Goal: Browse casually: Explore the website without a specific task or goal

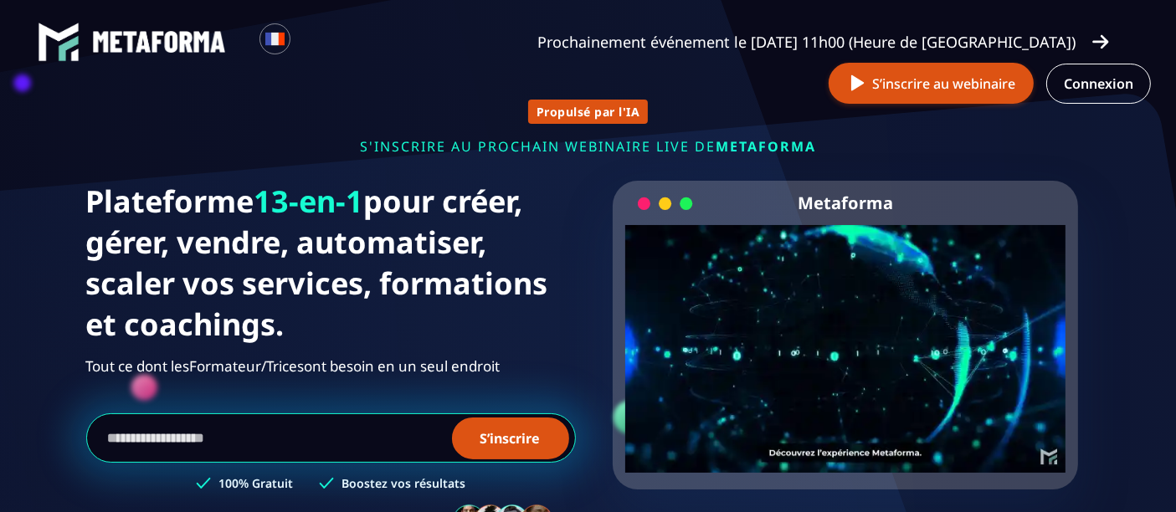
scroll to position [155, 0]
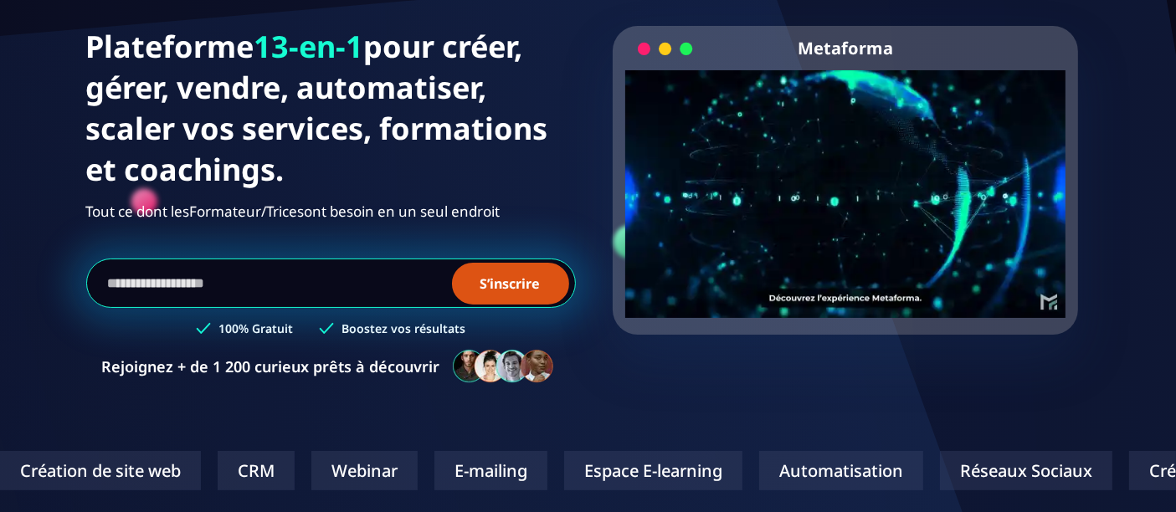
click at [850, 202] on video "Your browser does not support the video tag." at bounding box center [845, 180] width 441 height 220
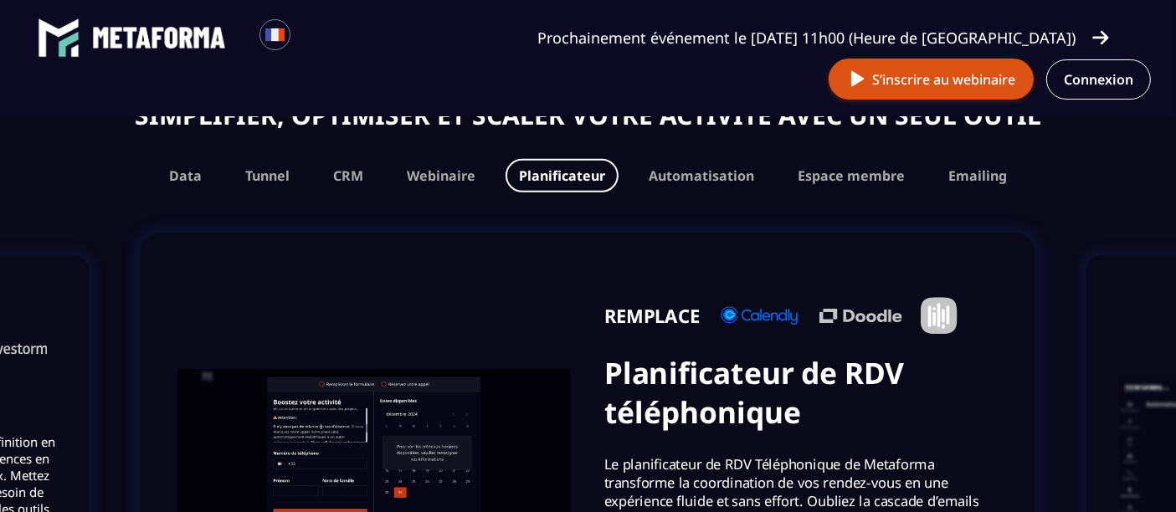
scroll to position [1085, 0]
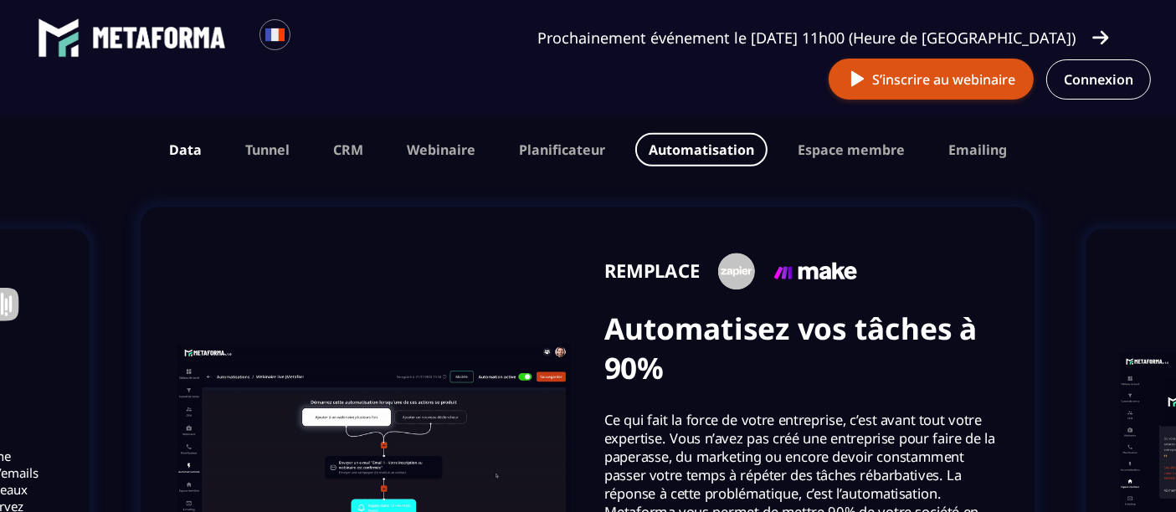
click at [203, 152] on button "Data" at bounding box center [185, 149] width 59 height 33
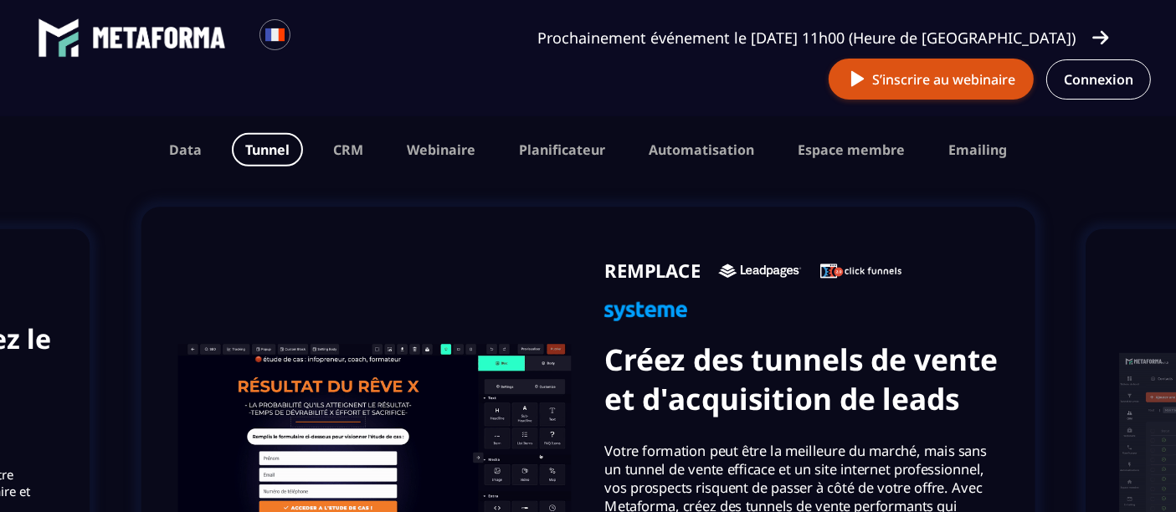
click at [275, 151] on button "Tunnel" at bounding box center [267, 149] width 71 height 33
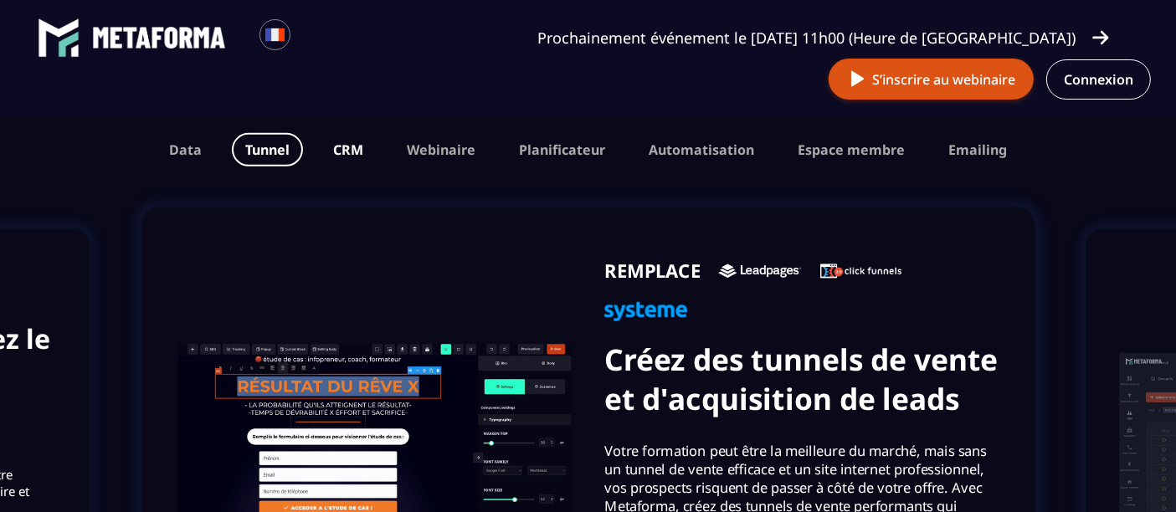
click at [361, 146] on button "CRM" at bounding box center [348, 149] width 57 height 33
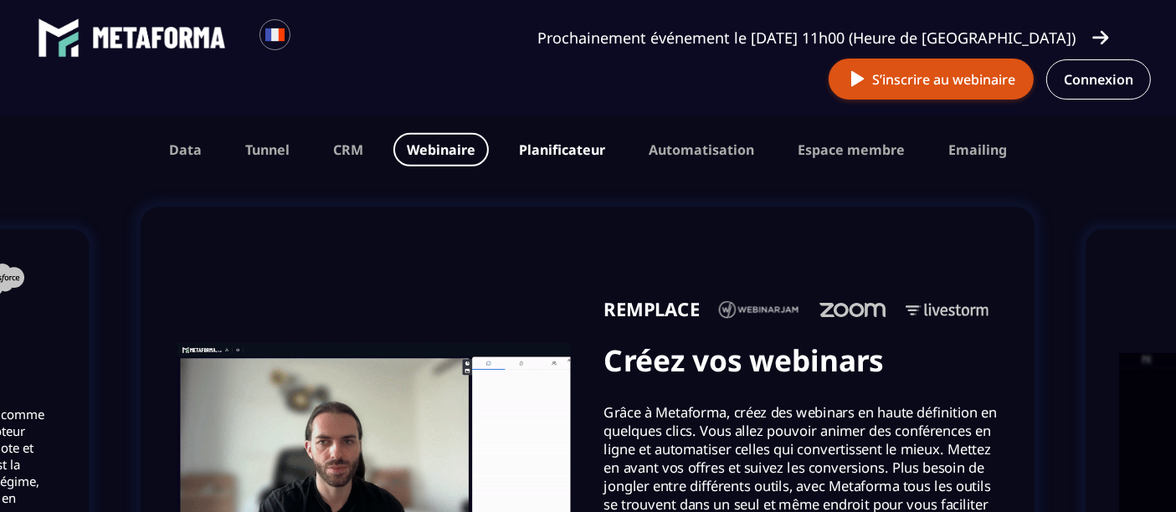
click at [581, 155] on button "Planificateur" at bounding box center [562, 149] width 113 height 33
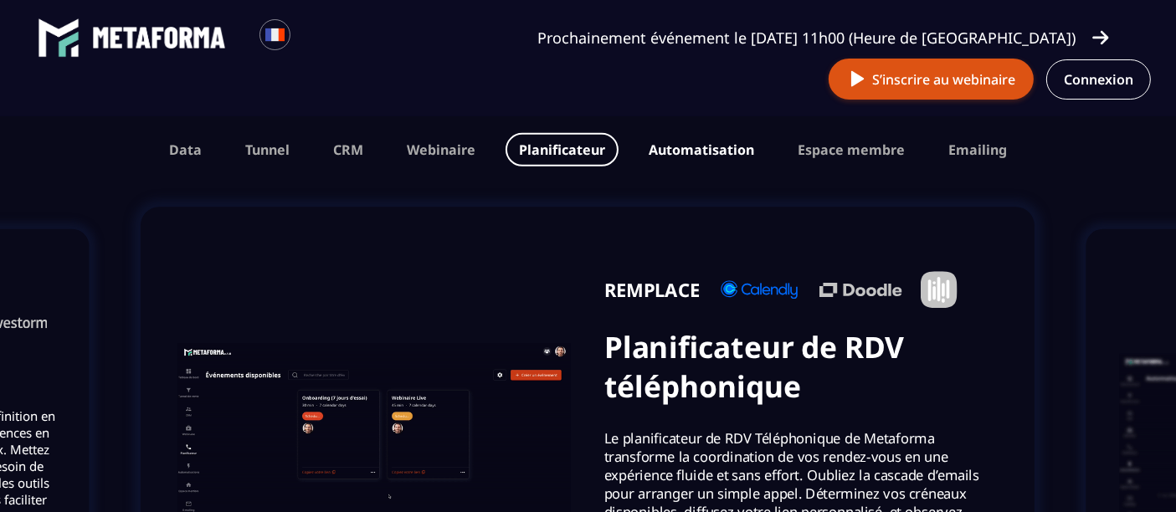
click at [677, 136] on button "Automatisation" at bounding box center [701, 149] width 132 height 33
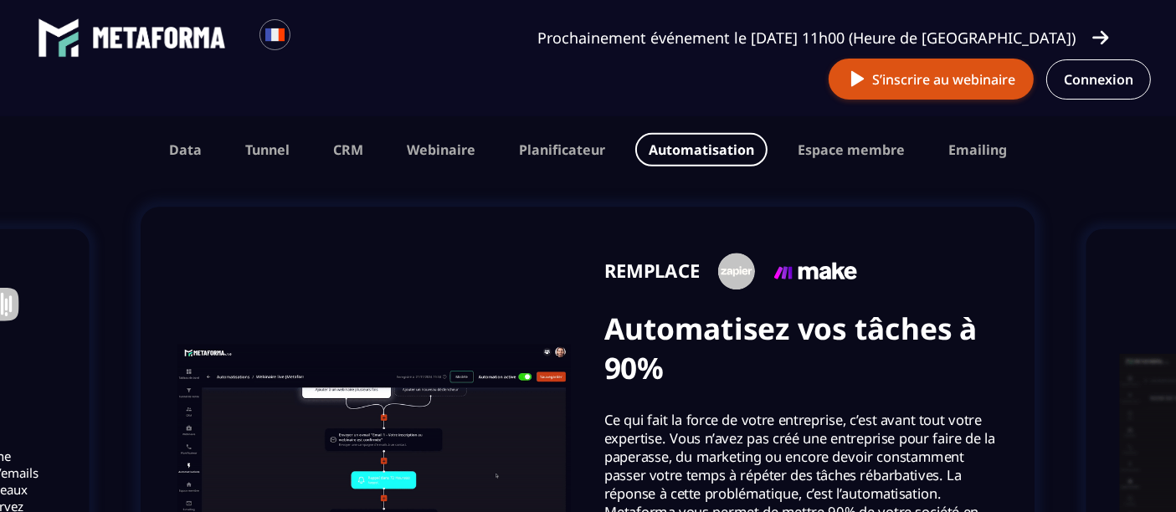
scroll to position [1240, 0]
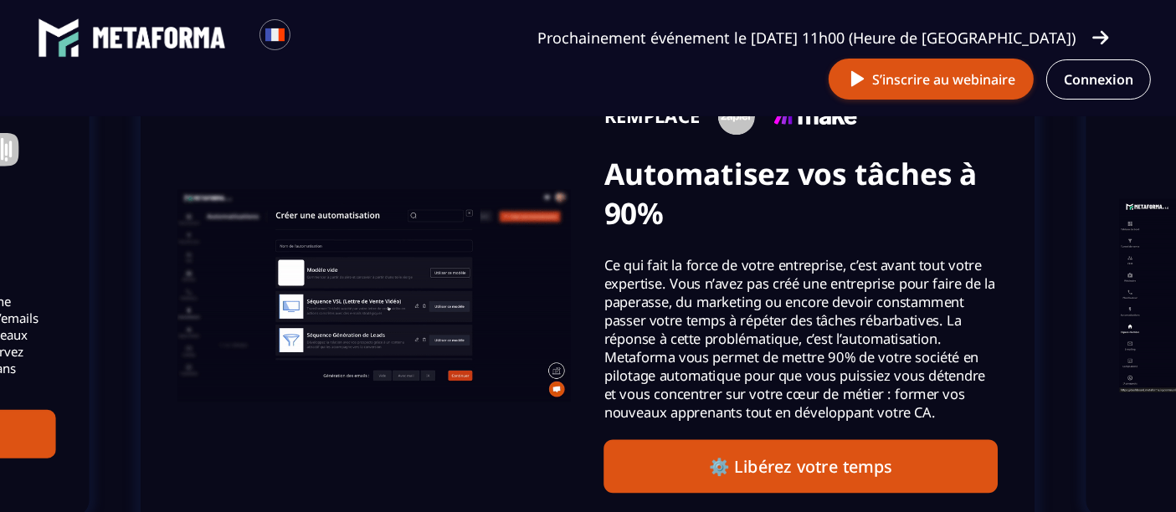
click at [461, 306] on img "Gallery" at bounding box center [373, 295] width 393 height 213
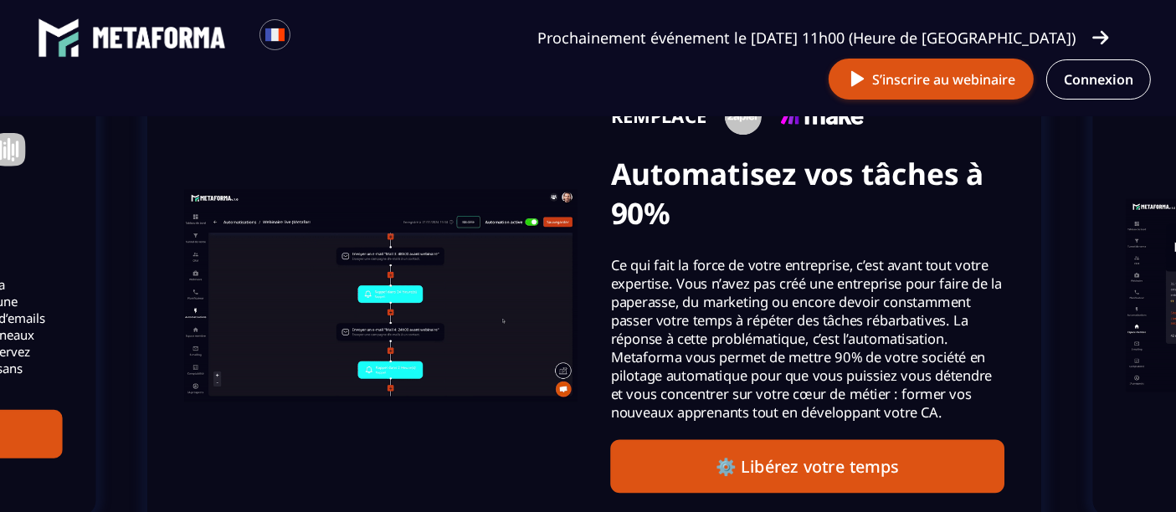
drag, startPoint x: 467, startPoint y: 314, endPoint x: 474, endPoint y: 350, distance: 36.6
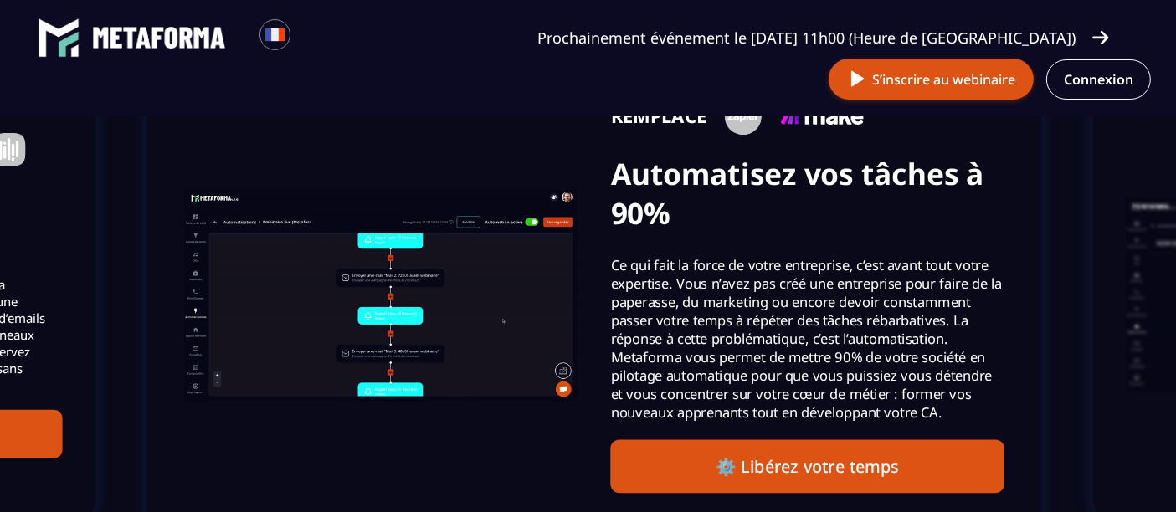
click at [474, 350] on img "Gallery" at bounding box center [380, 295] width 393 height 213
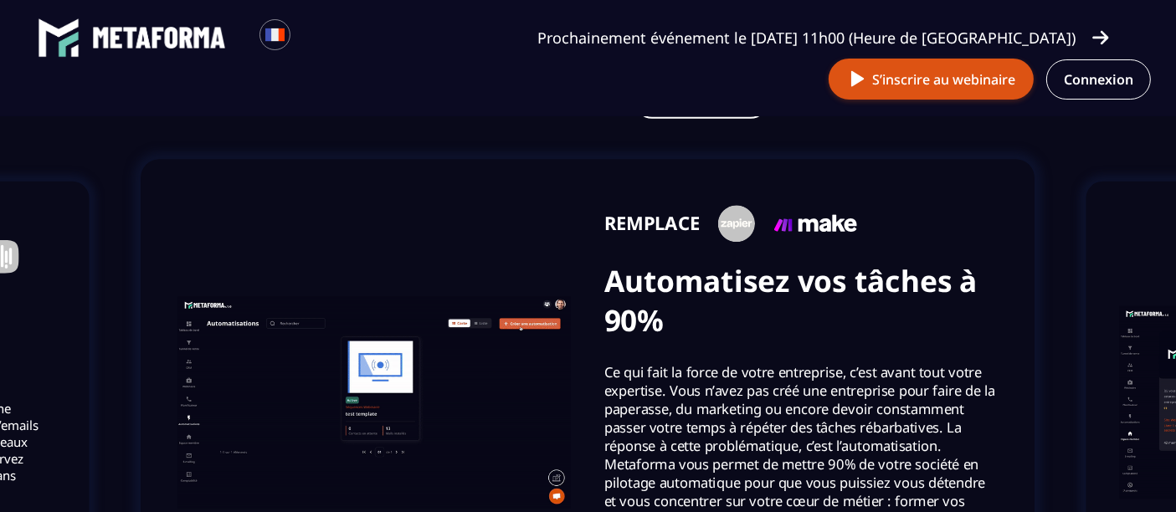
scroll to position [1085, 0]
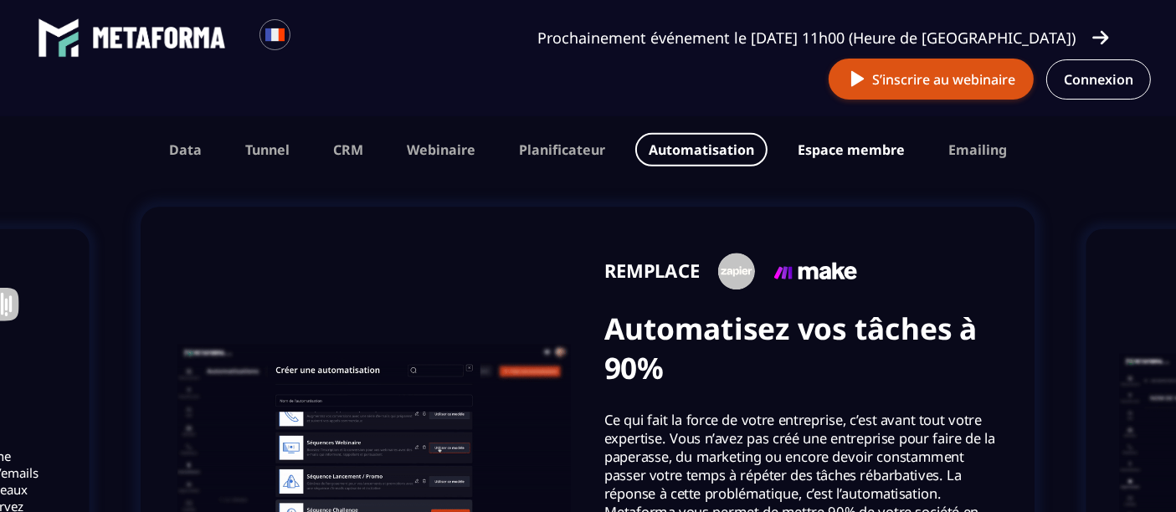
click at [821, 159] on button "Espace membre" at bounding box center [851, 149] width 134 height 33
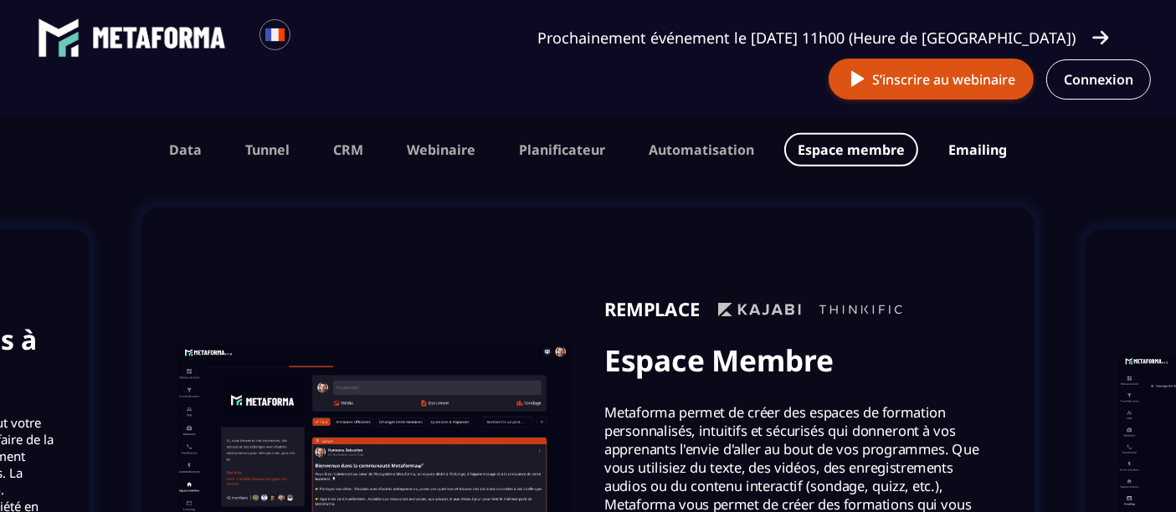
click at [971, 158] on button "Emailing" at bounding box center [977, 149] width 85 height 33
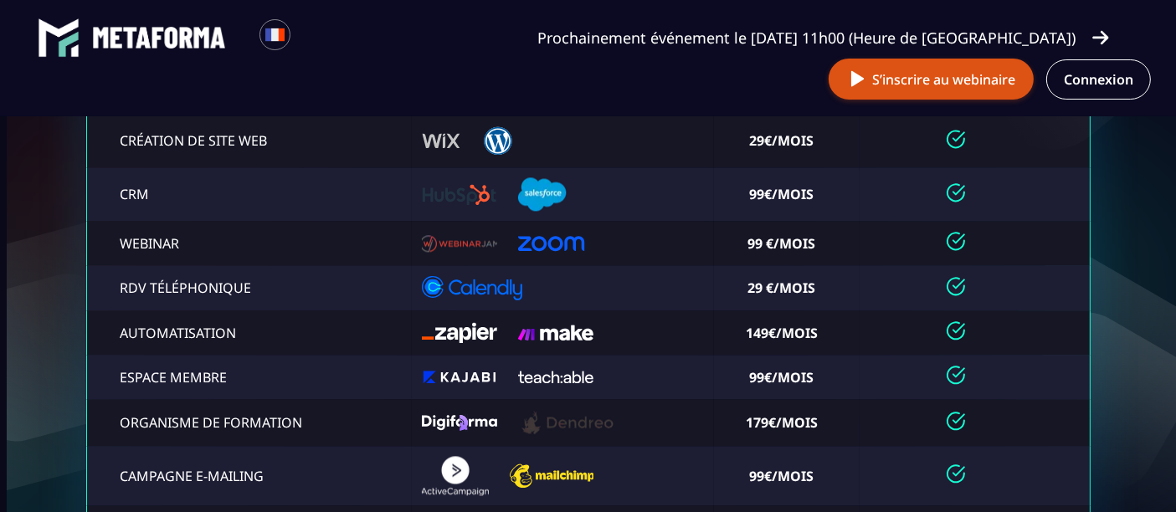
scroll to position [0, 0]
